Goal: Information Seeking & Learning: Check status

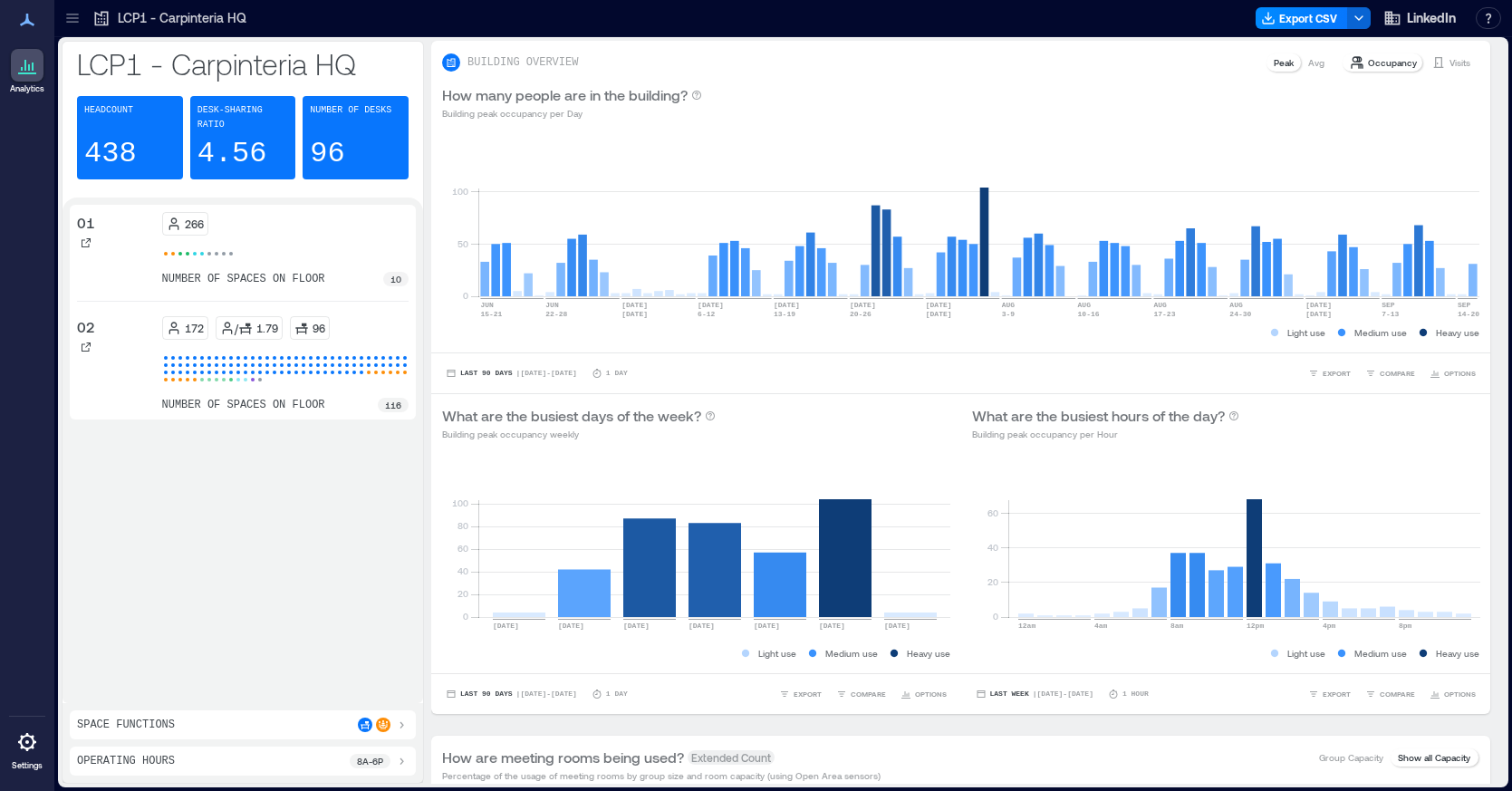
click at [79, 17] on icon at bounding box center [72, 17] width 18 height 18
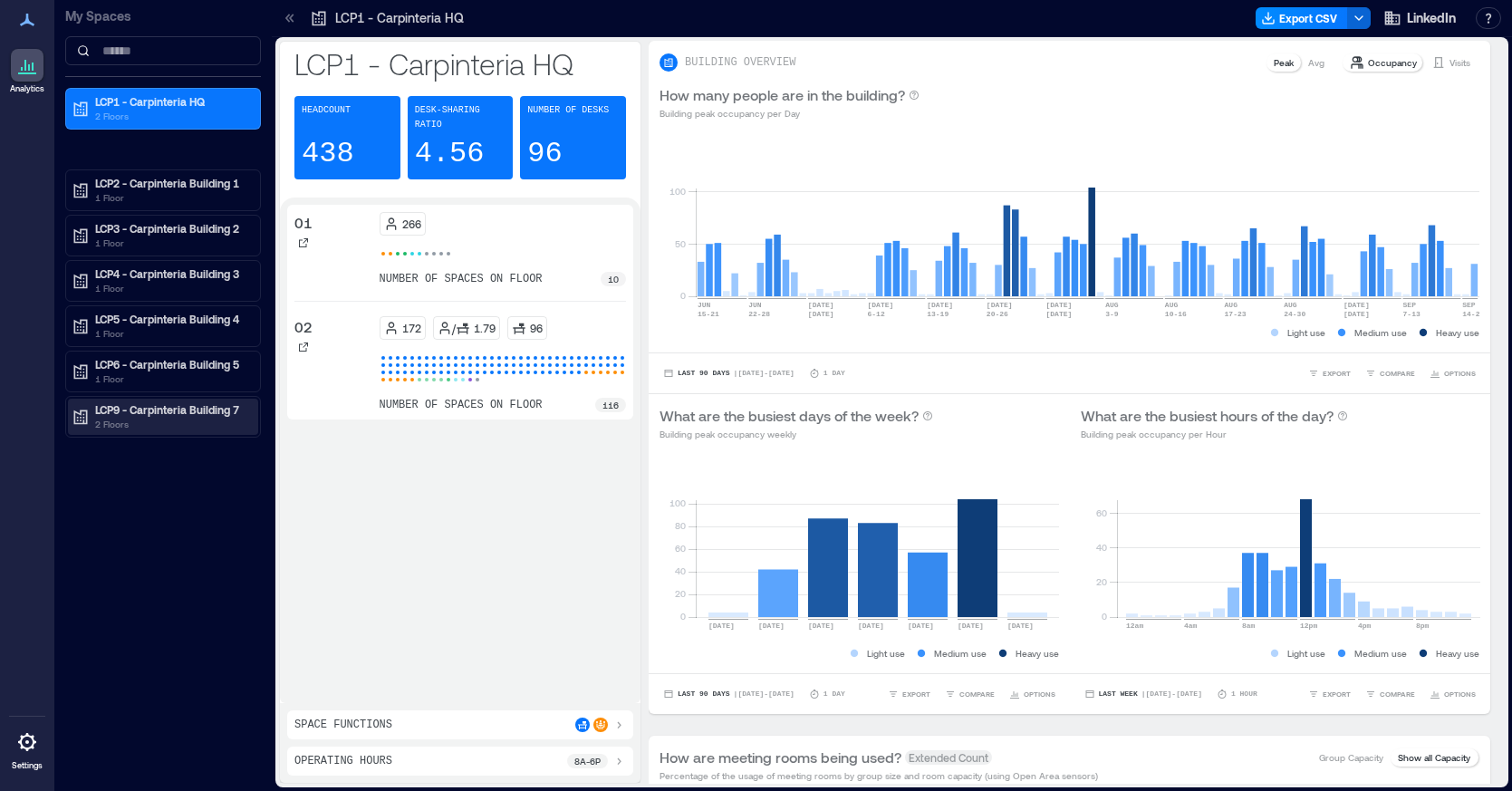
click at [115, 408] on p "LCP9 - Carpinteria Building 7" at bounding box center [171, 408] width 152 height 14
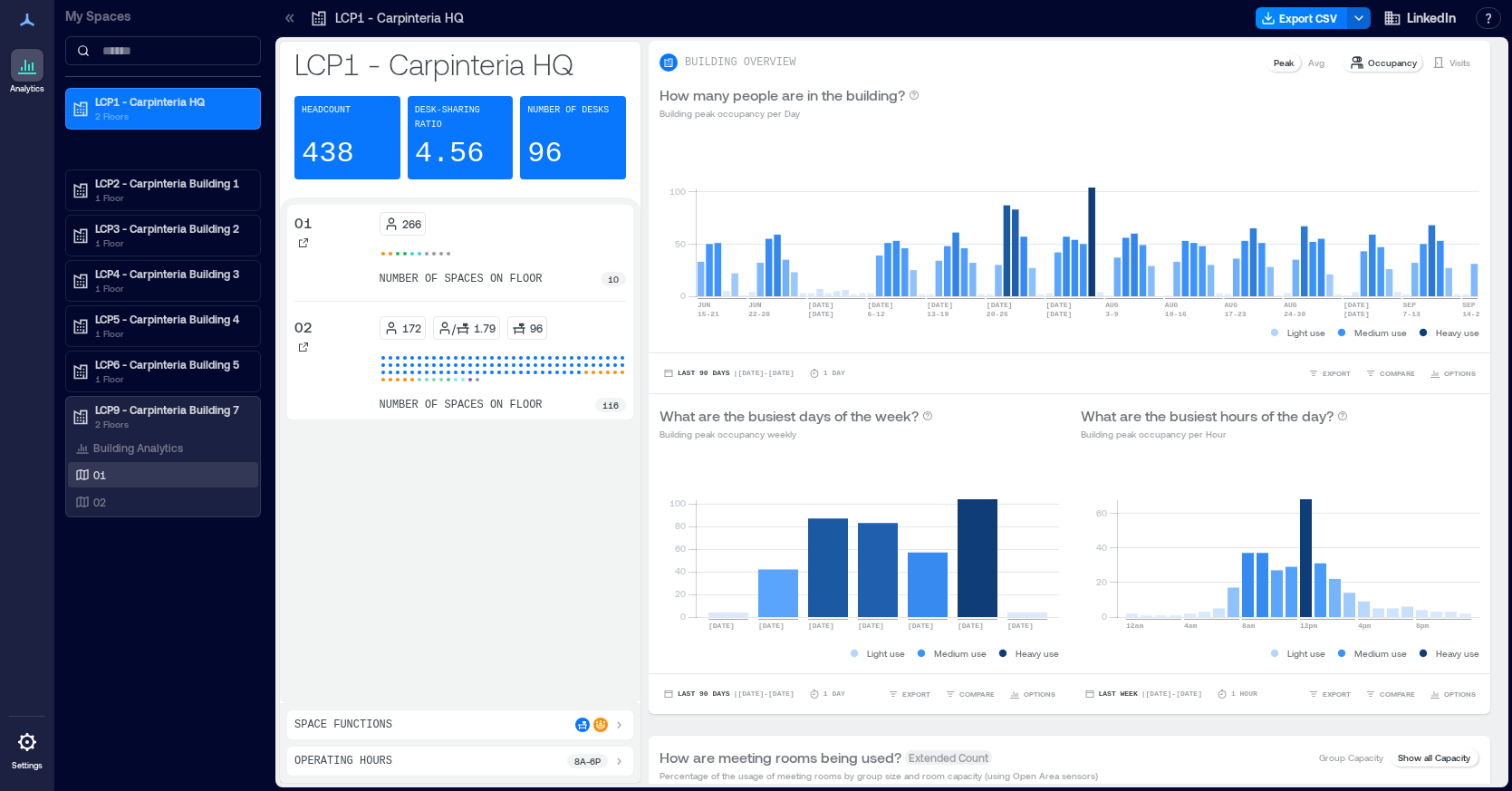
click at [118, 469] on div "01" at bounding box center [159, 474] width 176 height 18
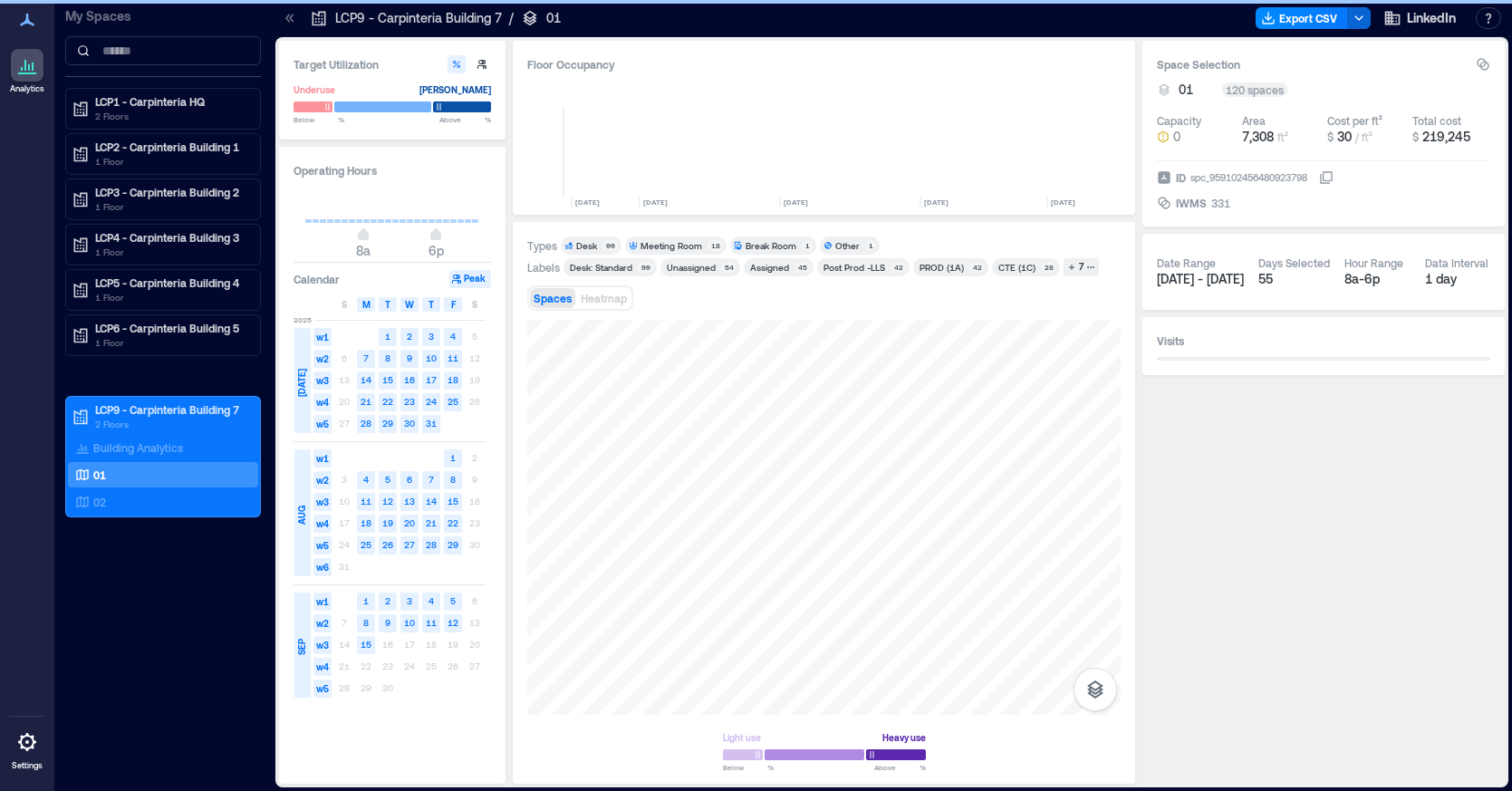
scroll to position [0, 4143]
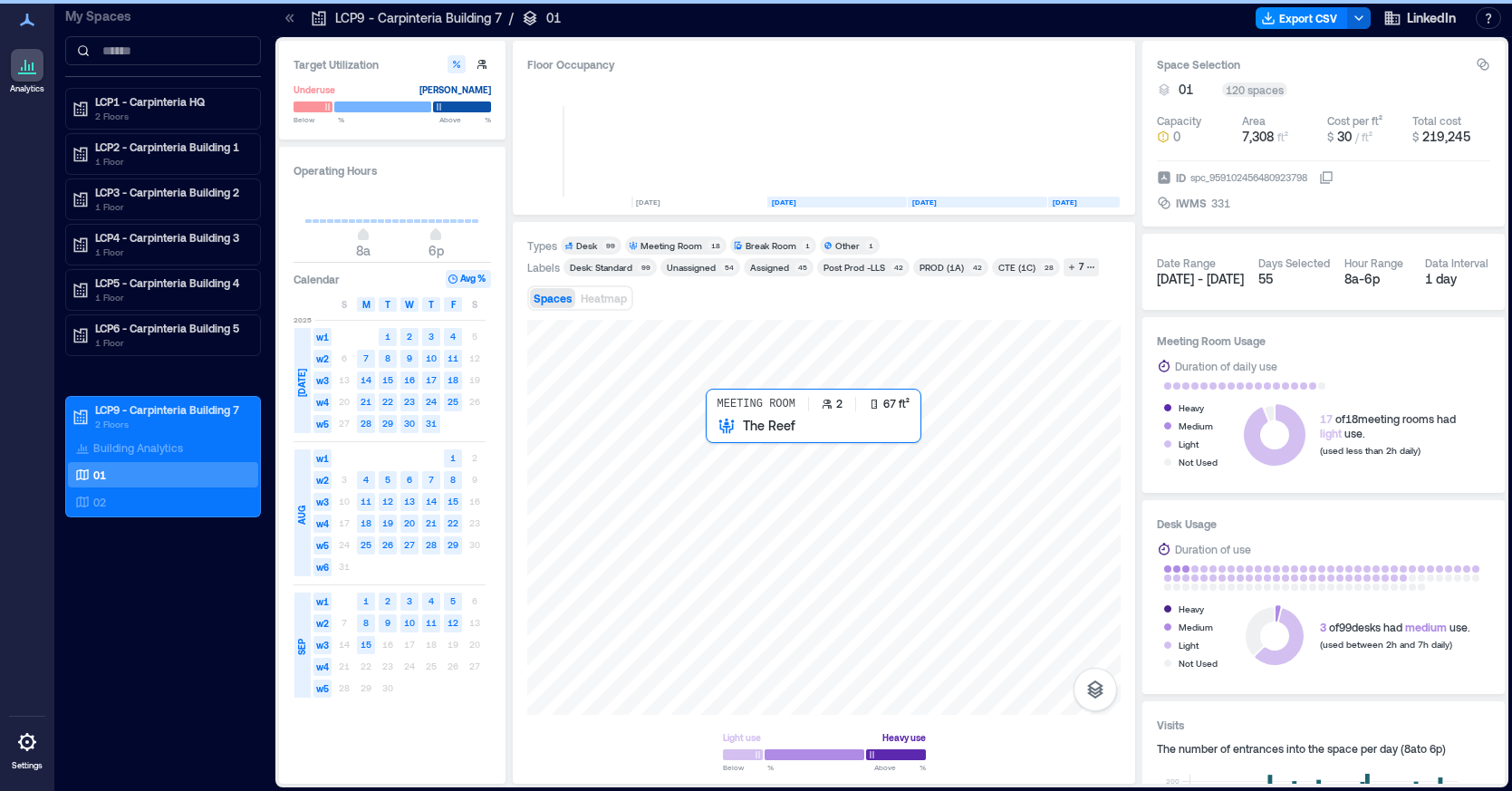
click at [711, 437] on div at bounding box center [824, 517] width 593 height 395
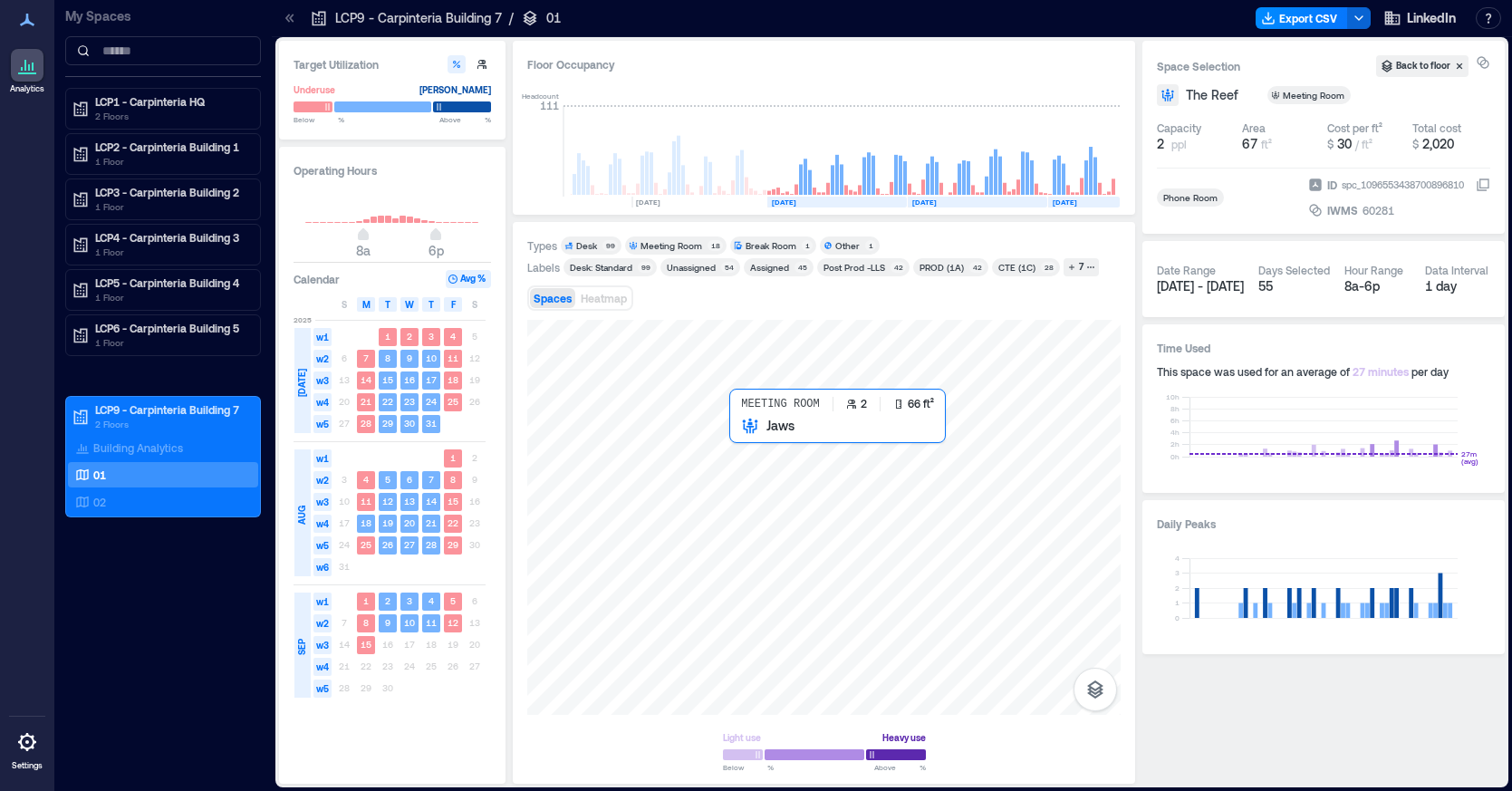
click at [748, 441] on div at bounding box center [824, 517] width 593 height 395
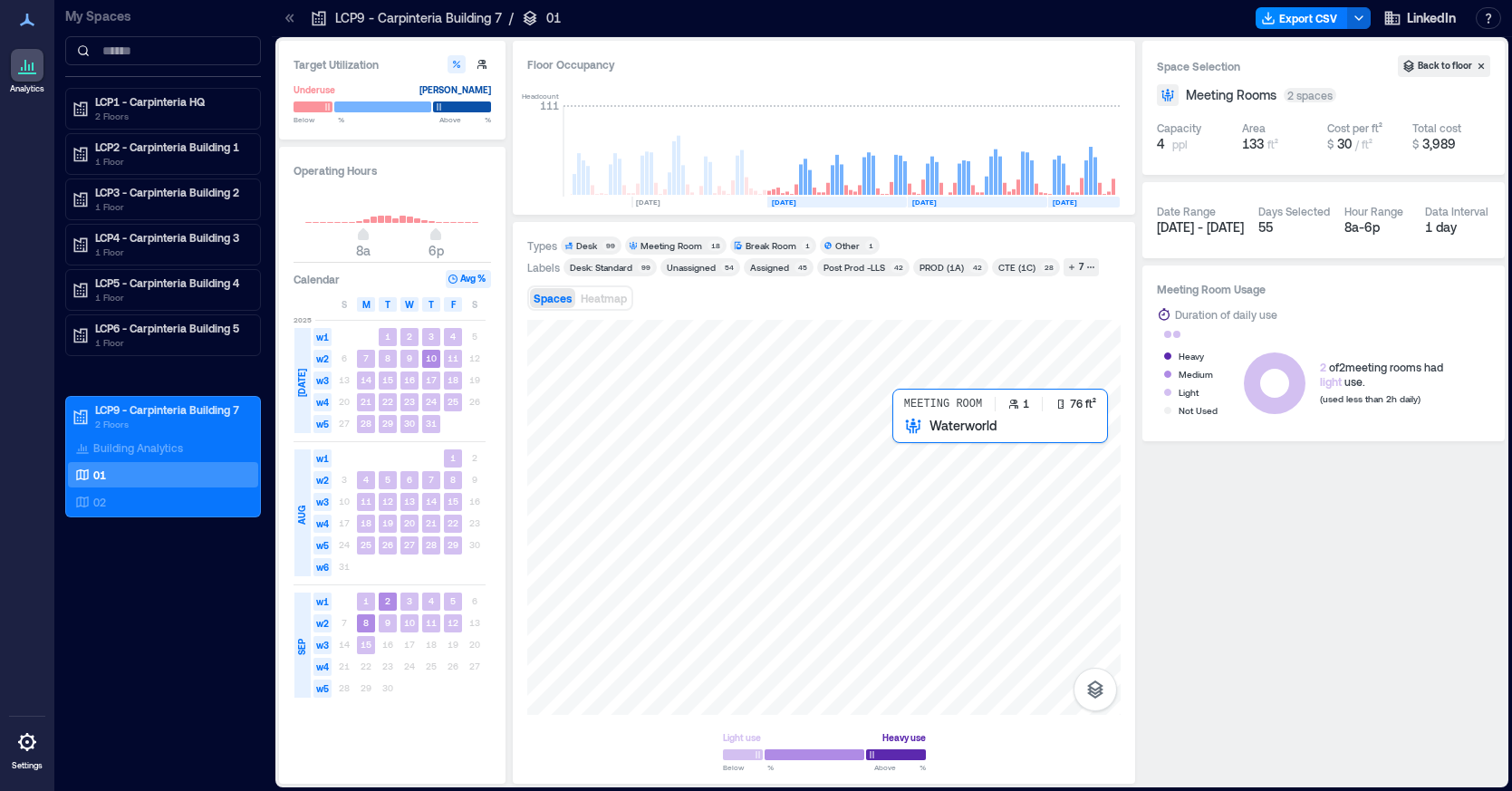
click at [907, 443] on div at bounding box center [824, 517] width 593 height 395
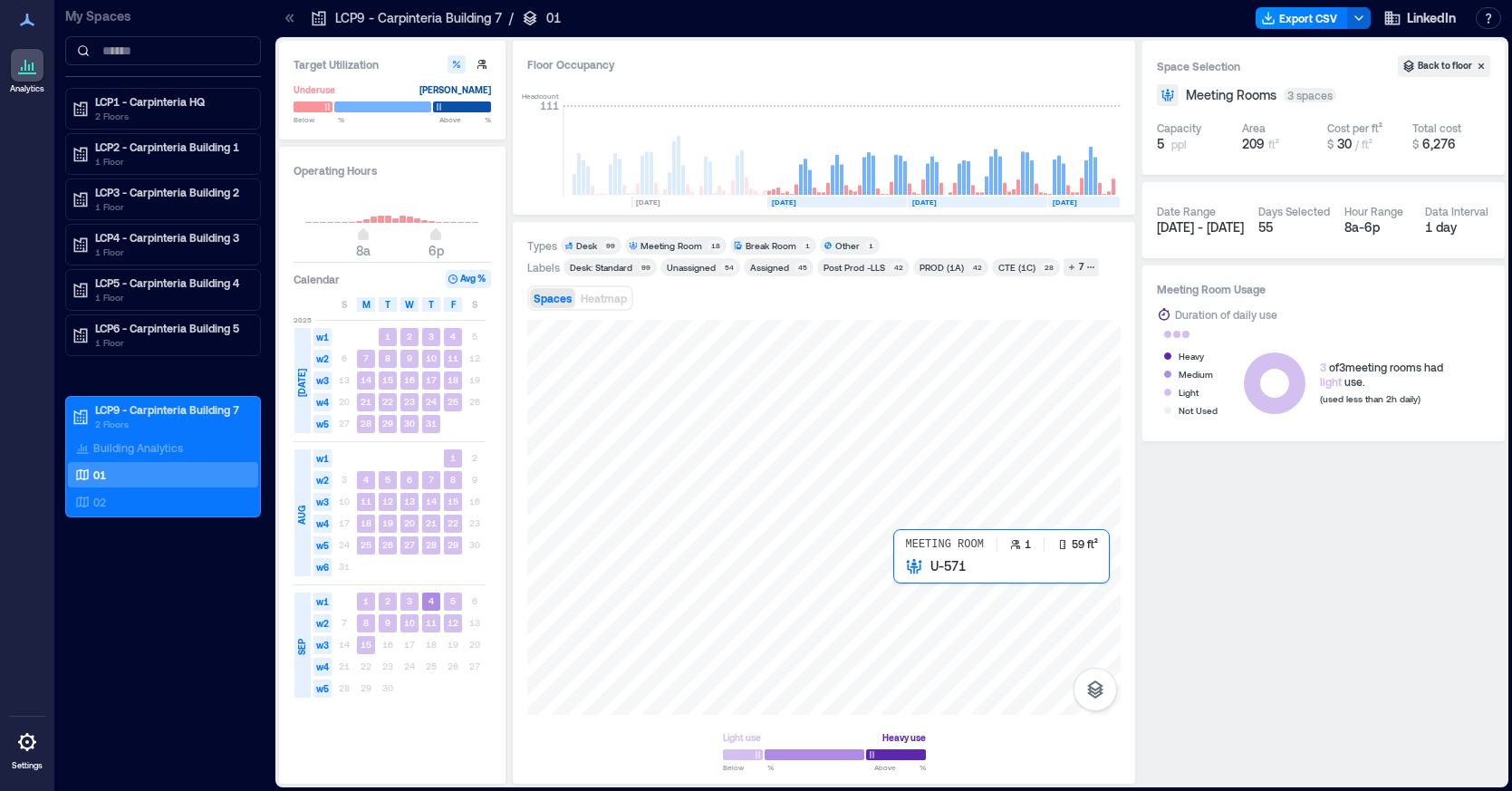
click at [910, 570] on div at bounding box center [824, 517] width 593 height 395
